Goal: Task Accomplishment & Management: Complete application form

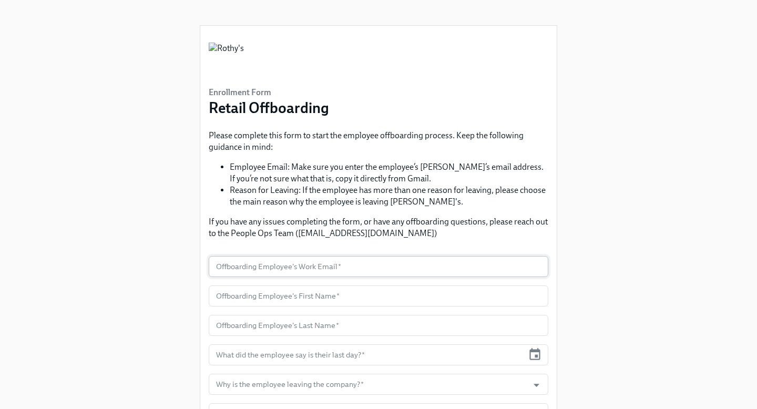
click at [269, 261] on input "text" at bounding box center [379, 266] width 340 height 21
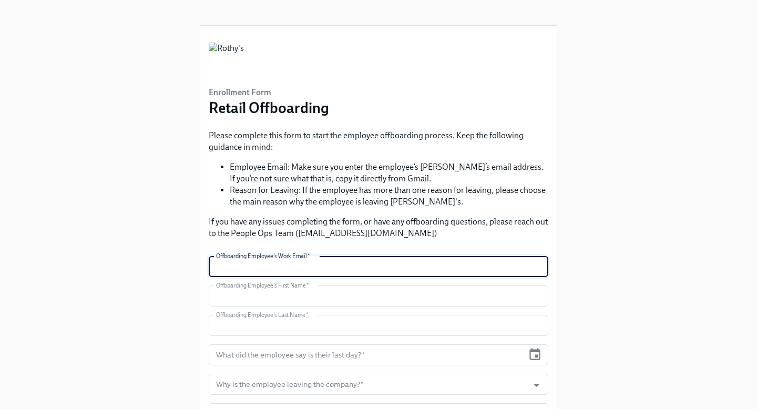
type input "[EMAIL_ADDRESS][DOMAIN_NAME]"
type input "[PERSON_NAME]"
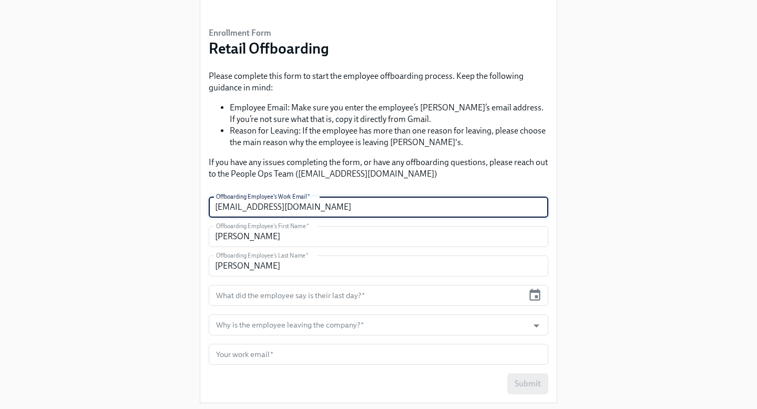
scroll to position [87, 0]
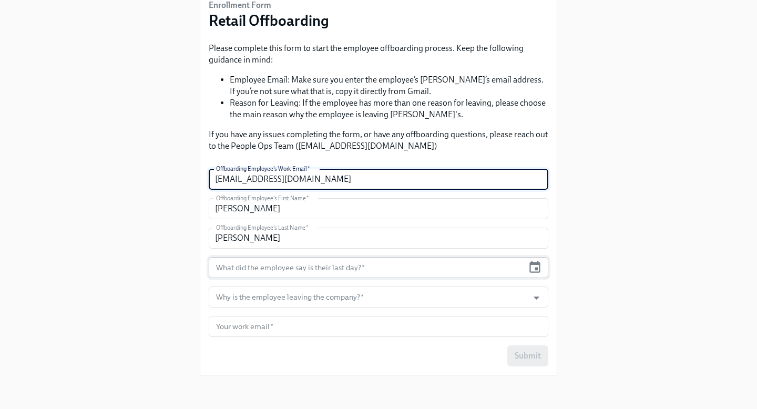
click at [292, 276] on input "text" at bounding box center [366, 267] width 315 height 21
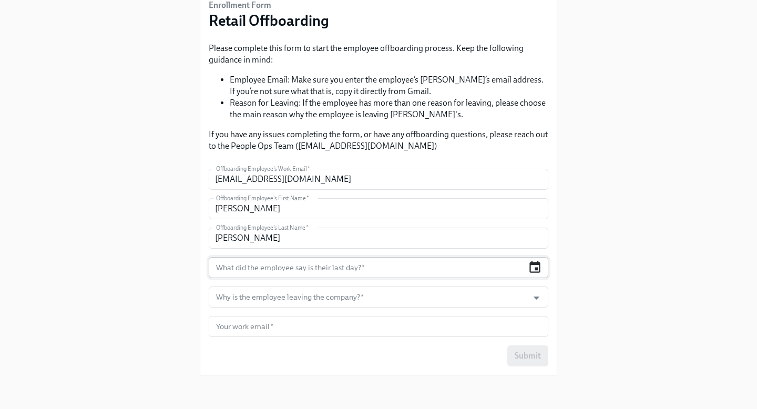
click at [535, 266] on icon "button" at bounding box center [535, 267] width 14 height 14
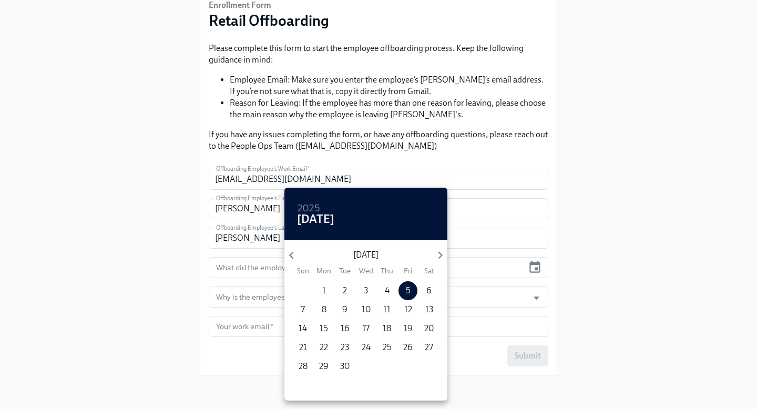
click at [408, 328] on p "19" at bounding box center [408, 329] width 9 height 12
type input "[DATE]"
click at [535, 297] on div at bounding box center [378, 204] width 757 height 409
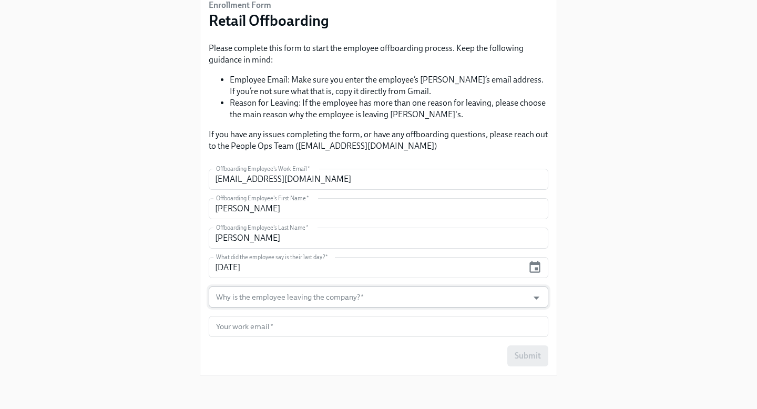
click at [285, 299] on input "Why is the employee leaving the company?   *" at bounding box center [368, 296] width 309 height 21
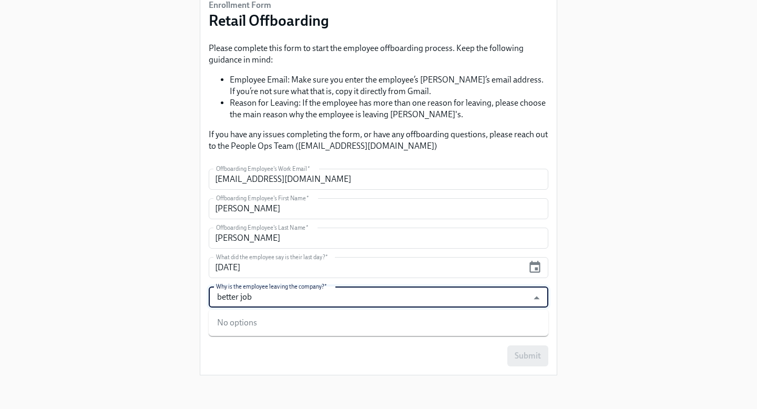
type input "better job"
click at [707, 295] on div "Enrollment Form Retail Offboarding Please complete this form to start the emplo…" at bounding box center [378, 148] width 723 height 471
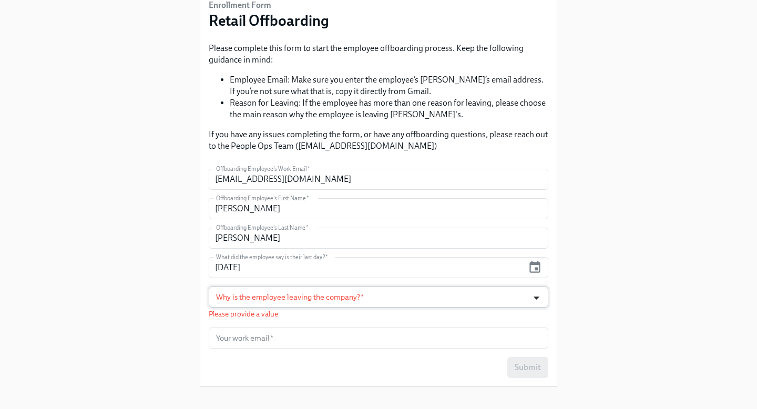
click at [536, 299] on icon "Open" at bounding box center [536, 297] width 6 height 3
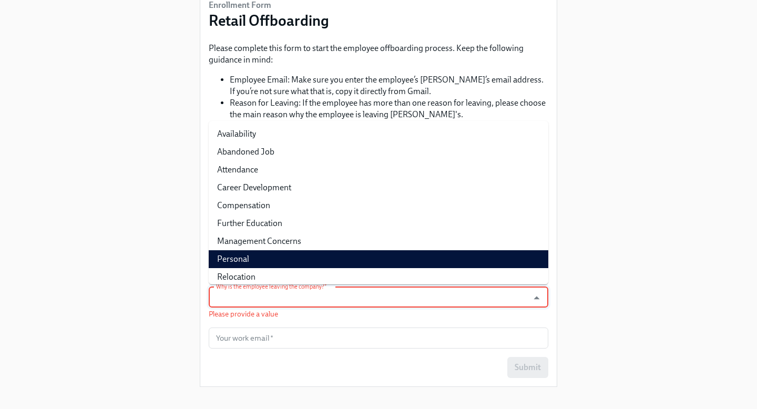
click at [298, 260] on li "Personal" at bounding box center [379, 259] width 340 height 18
type input "Personal"
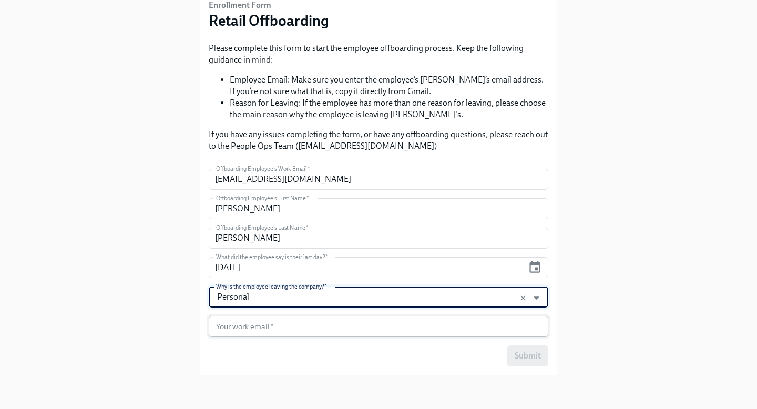
click at [402, 325] on input "text" at bounding box center [379, 326] width 340 height 21
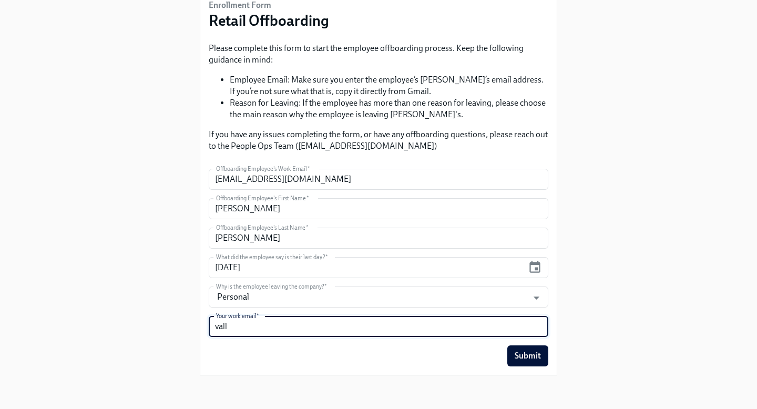
type input "val"
